Goal: Task Accomplishment & Management: Complete application form

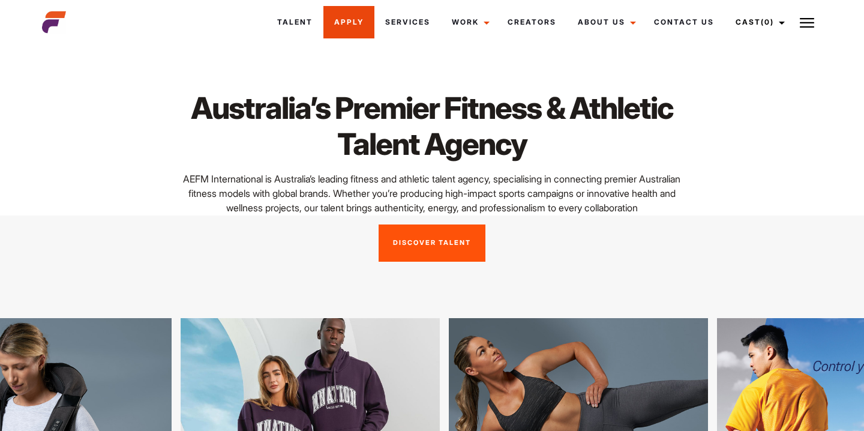
click at [352, 24] on link "Apply" at bounding box center [348, 22] width 51 height 32
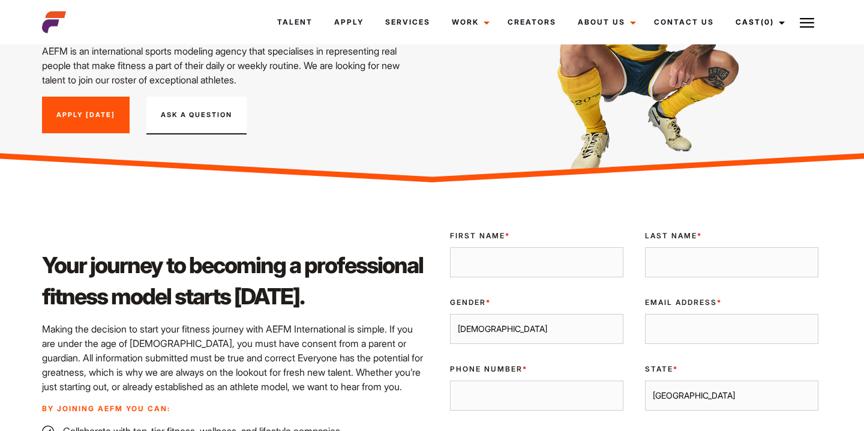
scroll to position [160, 0]
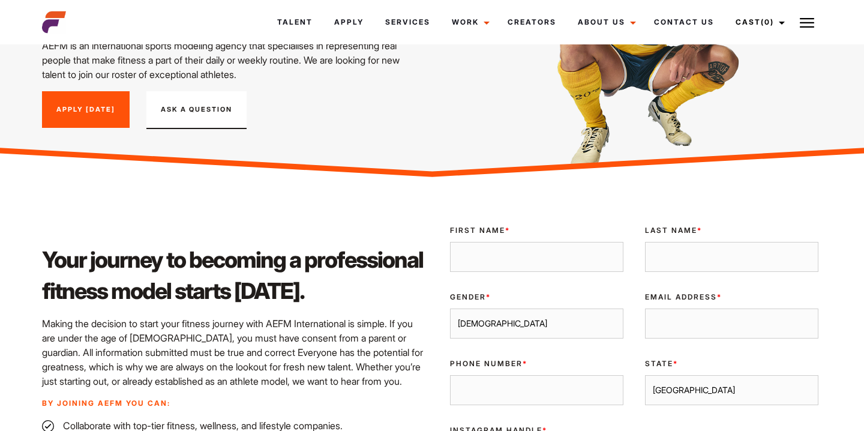
click at [528, 257] on input "First Name *" at bounding box center [536, 257] width 173 height 30
type input "[PERSON_NAME]"
click at [719, 256] on input "Last Name *" at bounding box center [731, 257] width 173 height 30
type input "Navybox"
click at [589, 317] on select "Male Female" at bounding box center [536, 323] width 173 height 30
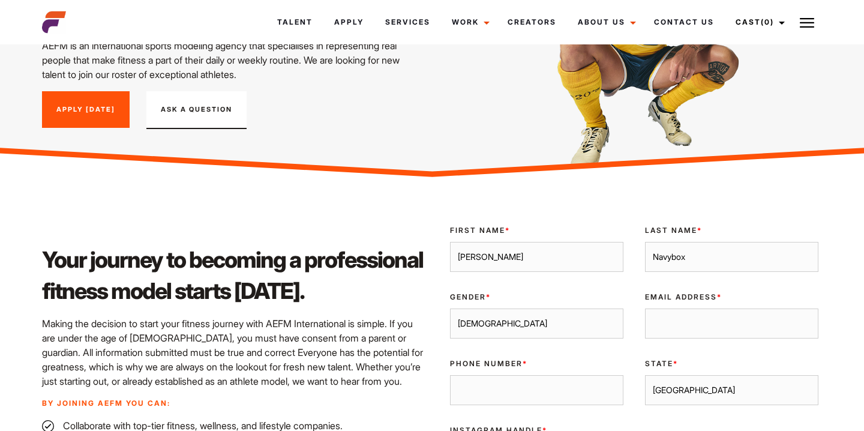
select select "female"
click at [672, 326] on input "Email Address *" at bounding box center [731, 323] width 173 height 30
type input "a"
type input "bellenavybox@outlook.com"
click at [551, 393] on input "Phone Number *" at bounding box center [536, 390] width 173 height 30
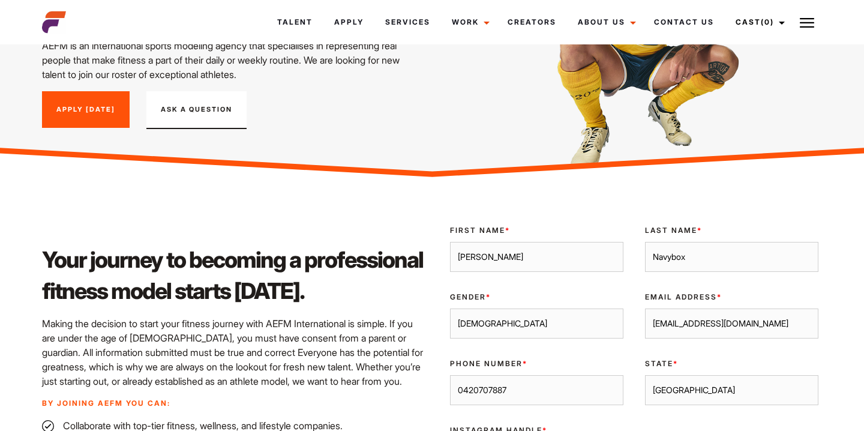
type input "0420707887"
click at [700, 394] on select "Sydney Melbourne Brisbane Gold Coast Adelaide Perth Darwin Queensland Tasmania …" at bounding box center [731, 390] width 173 height 30
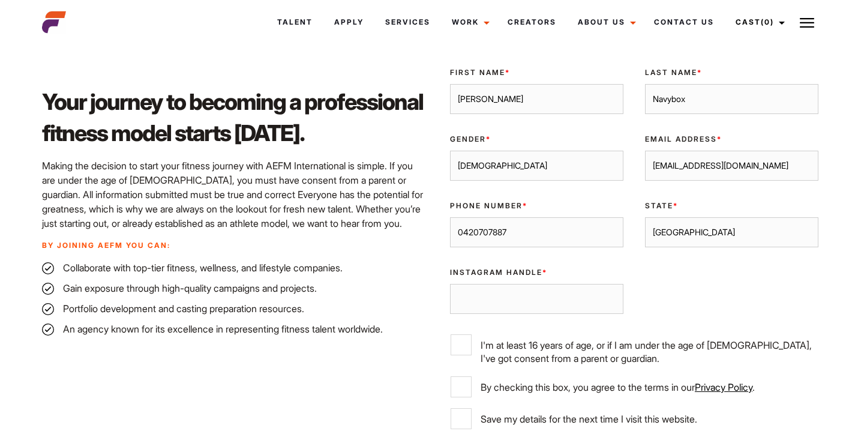
scroll to position [326, 0]
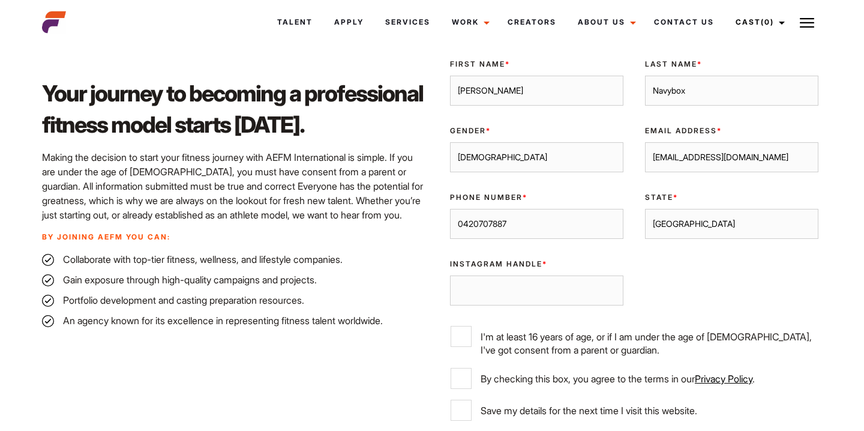
click at [526, 298] on input "Instagram Handle *" at bounding box center [536, 290] width 173 height 30
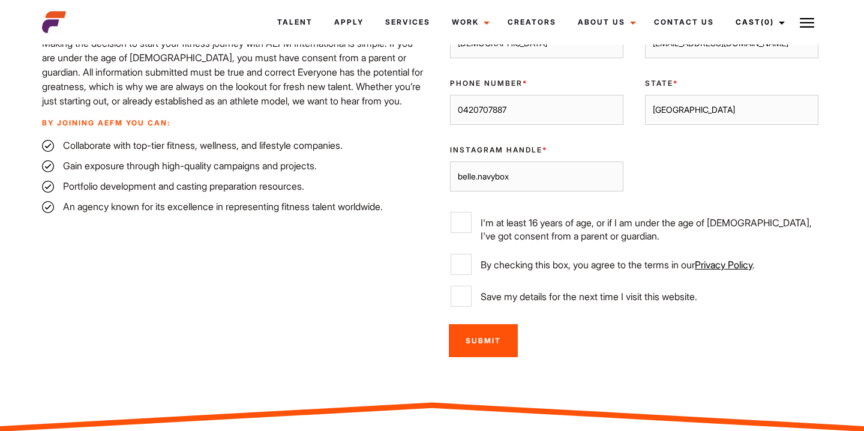
scroll to position [442, 0]
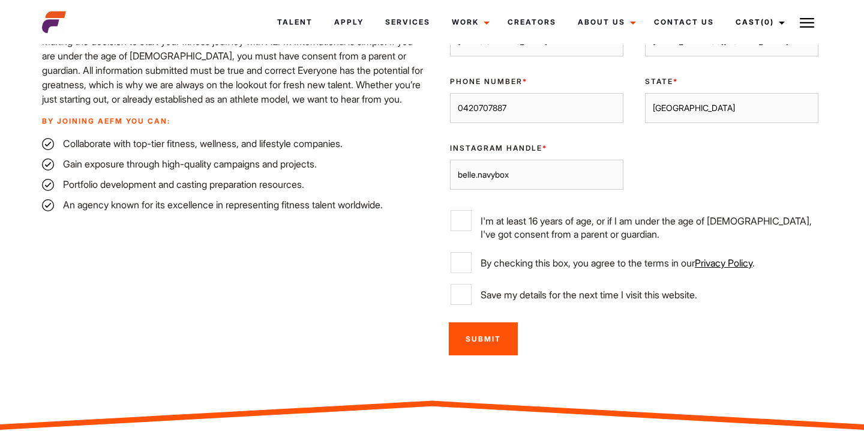
type input "belle.navybox"
click at [463, 217] on input "I'm at least 16 years of age, or if I am under the age of 18, I've got consent …" at bounding box center [461, 220] width 21 height 21
checkbox input "true"
click at [459, 271] on input "By checking this box, you agree to the terms in our Privacy Policy ." at bounding box center [461, 262] width 21 height 21
checkbox input "true"
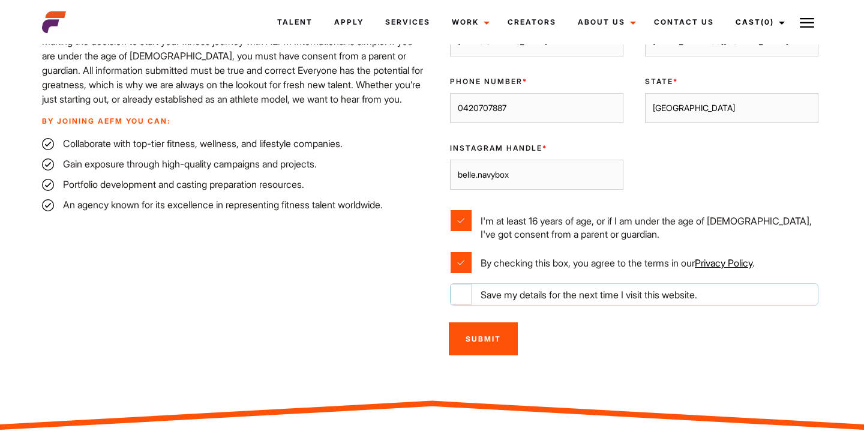
click at [461, 299] on input "Save my details for the next time I visit this website." at bounding box center [461, 294] width 21 height 21
checkbox input "true"
click at [479, 341] on input "Submit" at bounding box center [483, 338] width 69 height 33
